Goal: Information Seeking & Learning: Find specific fact

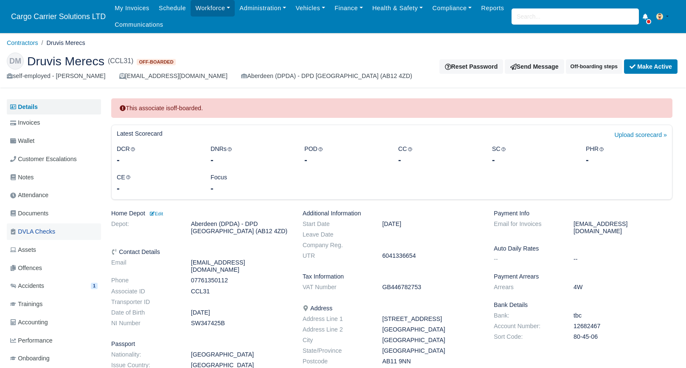
click at [45, 229] on span "DVLA Checks" at bounding box center [32, 232] width 45 height 10
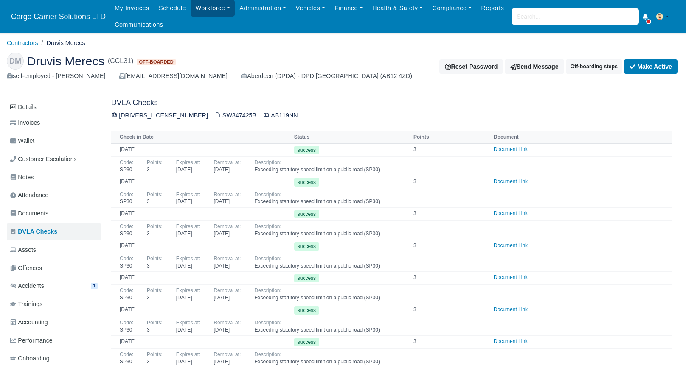
click at [202, 11] on link "Workforce" at bounding box center [213, 8] width 44 height 17
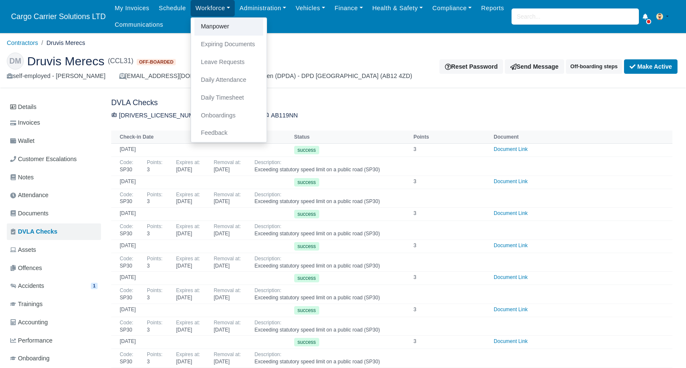
click at [218, 27] on link "Manpower" at bounding box center [228, 27] width 69 height 18
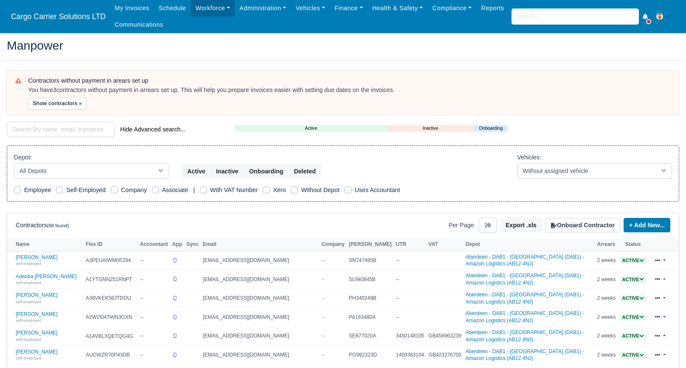
select select "25"
click at [39, 127] on input "search" at bounding box center [61, 129] width 108 height 15
type input "carla"
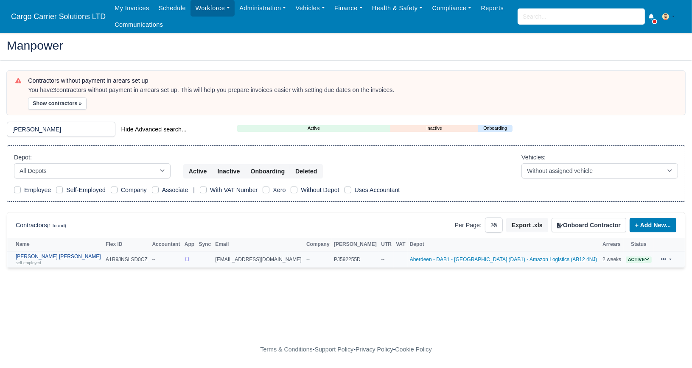
click at [48, 254] on link "Carla Catherine Stewart self-employed" at bounding box center [59, 260] width 86 height 12
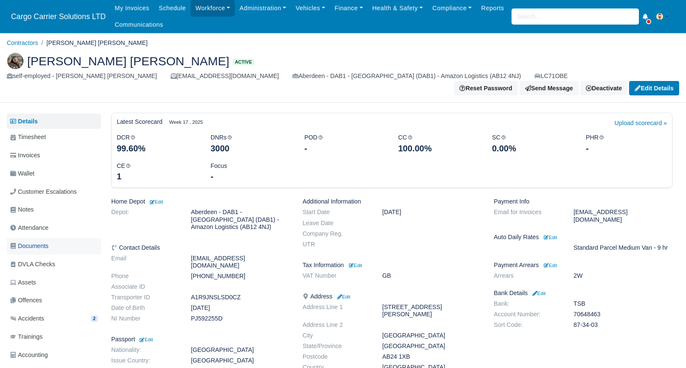
click at [55, 238] on link "Documents" at bounding box center [54, 246] width 94 height 17
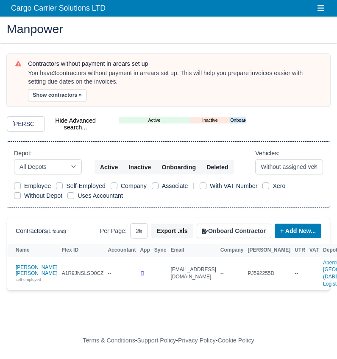
select select "25"
click at [34, 124] on input "carla" at bounding box center [26, 123] width 38 height 15
type input "c"
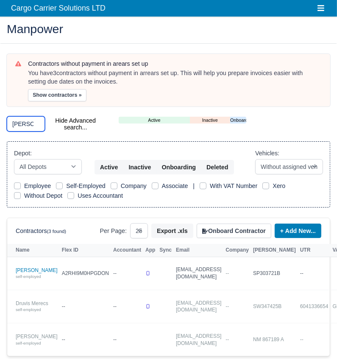
type input "borja"
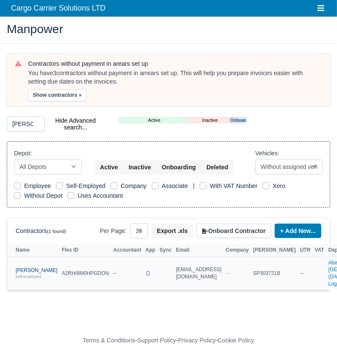
click at [28, 280] on link "Sebastian Ribera self-employed" at bounding box center [37, 273] width 42 height 12
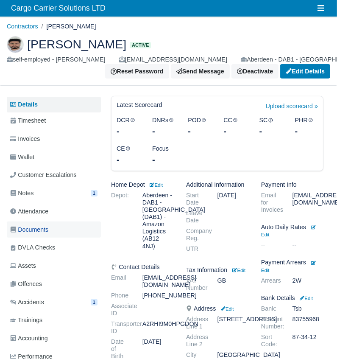
click at [42, 230] on span "Documents" at bounding box center [29, 230] width 38 height 10
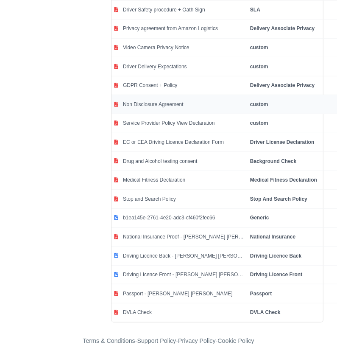
scroll to position [2223, 0]
click at [151, 316] on td "DVLA Check" at bounding box center [184, 312] width 127 height 19
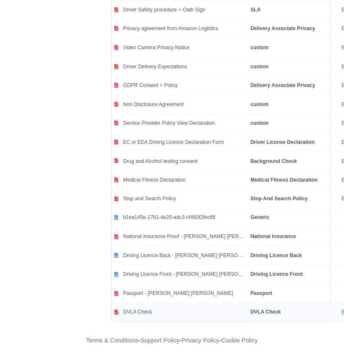
select select "dvla-check"
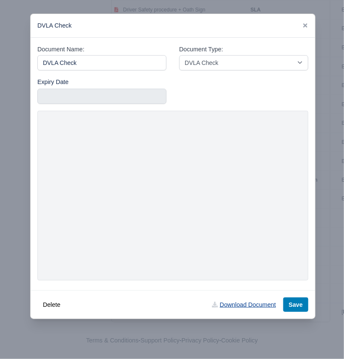
click at [263, 303] on link "Download Document" at bounding box center [243, 305] width 75 height 14
click at [303, 25] on icon at bounding box center [305, 25] width 4 height 4
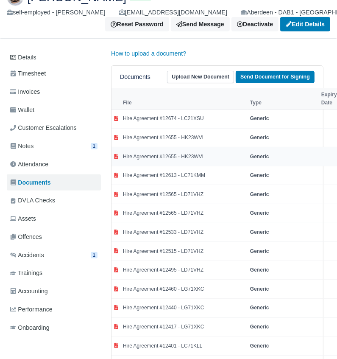
scroll to position [0, 0]
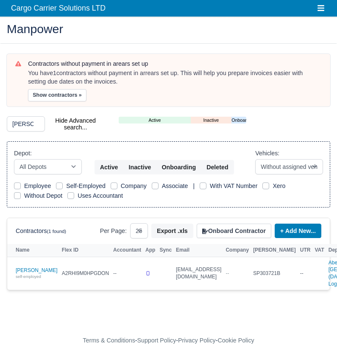
select select "25"
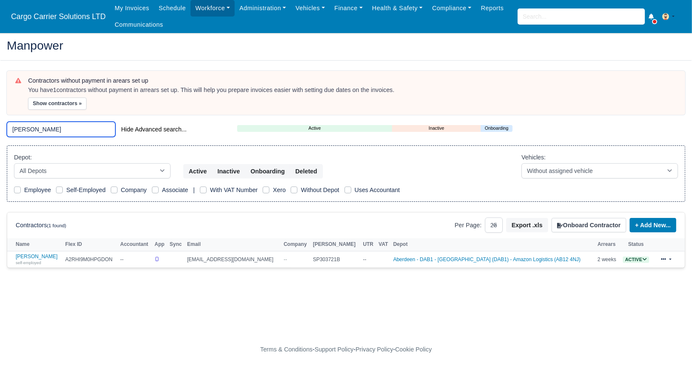
click at [65, 129] on input "[PERSON_NAME]" at bounding box center [61, 129] width 109 height 15
type input "b"
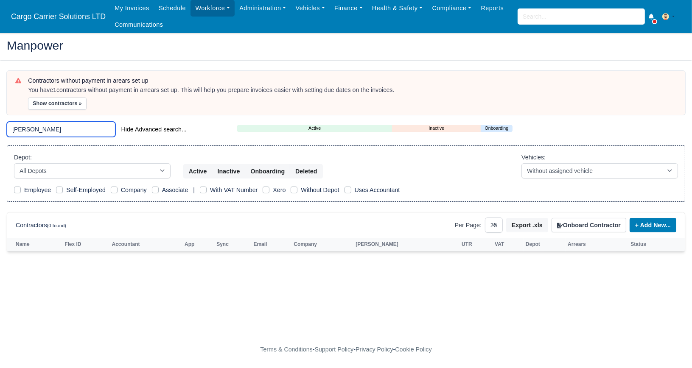
type input "[PERSON_NAME]"
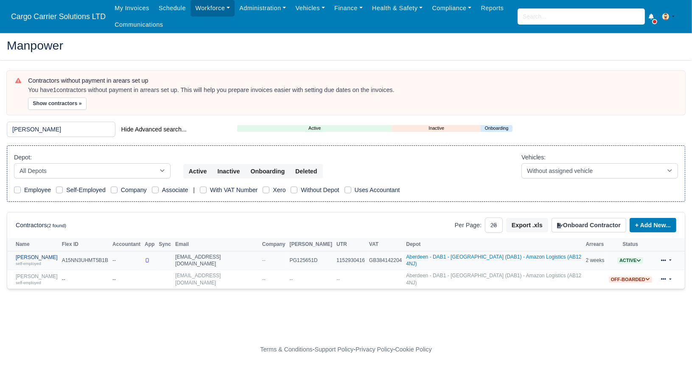
click at [34, 256] on link "Sean Forbes self-employed" at bounding box center [37, 261] width 42 height 12
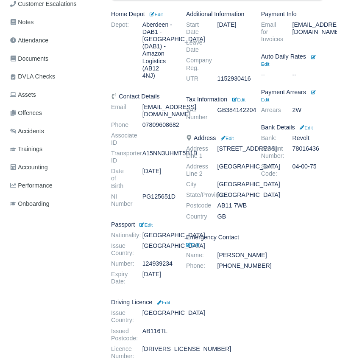
scroll to position [170, 0]
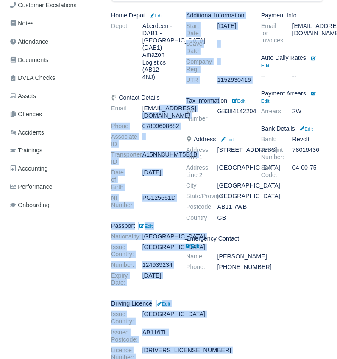
drag, startPoint x: 224, startPoint y: 101, endPoint x: 140, endPoint y: 98, distance: 84.1
click at [140, 98] on div "Home Depot Edit Depot: [GEOGRAPHIC_DATA] - [GEOGRAPHIC_DATA] - [GEOGRAPHIC_DATA…" at bounding box center [217, 197] width 225 height 371
drag, startPoint x: 140, startPoint y: 98, endPoint x: 157, endPoint y: 116, distance: 24.6
click at [160, 133] on dd at bounding box center [158, 140] width 44 height 14
click at [148, 105] on dd "[EMAIL_ADDRESS][DOMAIN_NAME]" at bounding box center [158, 112] width 44 height 14
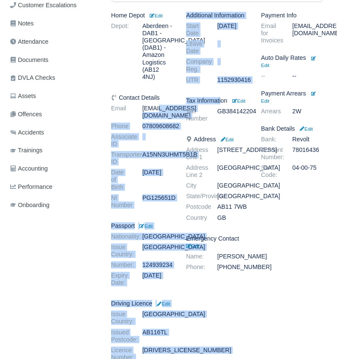
drag, startPoint x: 146, startPoint y: 106, endPoint x: 151, endPoint y: 110, distance: 6.3
click at [147, 106] on dd "[EMAIL_ADDRESS][DOMAIN_NAME]" at bounding box center [158, 112] width 44 height 14
click at [163, 133] on dd at bounding box center [158, 140] width 44 height 14
click at [177, 133] on dd at bounding box center [158, 140] width 44 height 14
drag, startPoint x: 143, startPoint y: 101, endPoint x: 187, endPoint y: 102, distance: 43.7
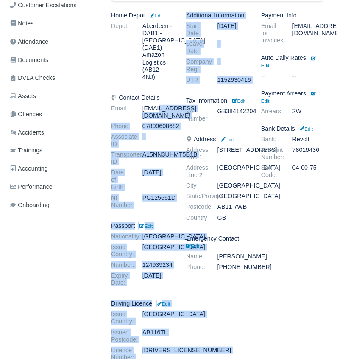
click at [187, 102] on div "Home Depot Edit Depot: Aberdeen - DAB1 - Aberdeen (DAB1) - Amazon Logistics (AB…" at bounding box center [217, 197] width 225 height 371
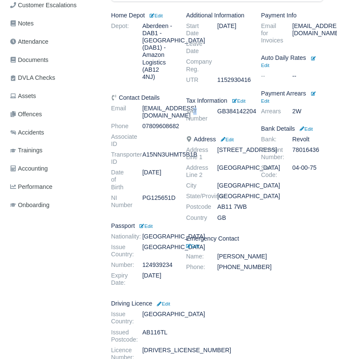
drag, startPoint x: 187, startPoint y: 102, endPoint x: 195, endPoint y: 122, distance: 21.3
click at [195, 122] on div "Additional Information Start Date May 27, 2021 Leave Date Company Reg. UTR 1152…" at bounding box center [217, 197] width 75 height 371
drag, startPoint x: 195, startPoint y: 122, endPoint x: 174, endPoint y: 143, distance: 30.0
click at [174, 151] on dd "A15NN3UHMT5B1B" at bounding box center [158, 158] width 44 height 14
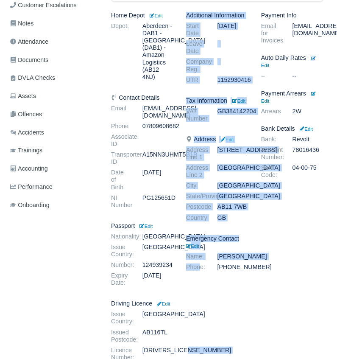
drag, startPoint x: 200, startPoint y: 343, endPoint x: 171, endPoint y: 343, distance: 28.9
click at [171, 343] on div "Home Depot Edit Depot: Aberdeen - DAB1 - Aberdeen (DAB1) - Amazon Logistics (AB…" at bounding box center [217, 197] width 225 height 371
drag, startPoint x: 171, startPoint y: 343, endPoint x: 183, endPoint y: 344, distance: 11.5
click at [177, 347] on dd "FORBE002230SR9HY" at bounding box center [158, 354] width 44 height 14
click at [183, 344] on div "Additional Information Start Date May 27, 2021 Leave Date Company Reg. UTR 1152…" at bounding box center [217, 197] width 75 height 371
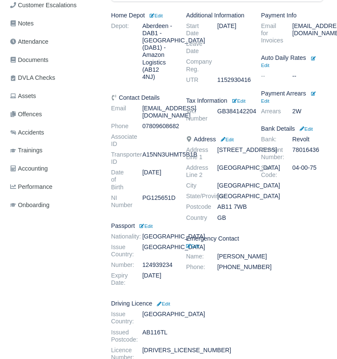
click at [205, 340] on div "Additional Information Start Date May 27, 2021 Leave Date Company Reg. UTR 1152…" at bounding box center [217, 197] width 75 height 371
drag, startPoint x: 144, startPoint y: 343, endPoint x: 179, endPoint y: 343, distance: 35.2
click at [179, 347] on dd "FORBE002230SR9HY" at bounding box center [158, 354] width 44 height 14
copy dd "FORBE002230"
click at [42, 65] on link "Documents" at bounding box center [54, 60] width 94 height 17
